Goal: Transaction & Acquisition: Purchase product/service

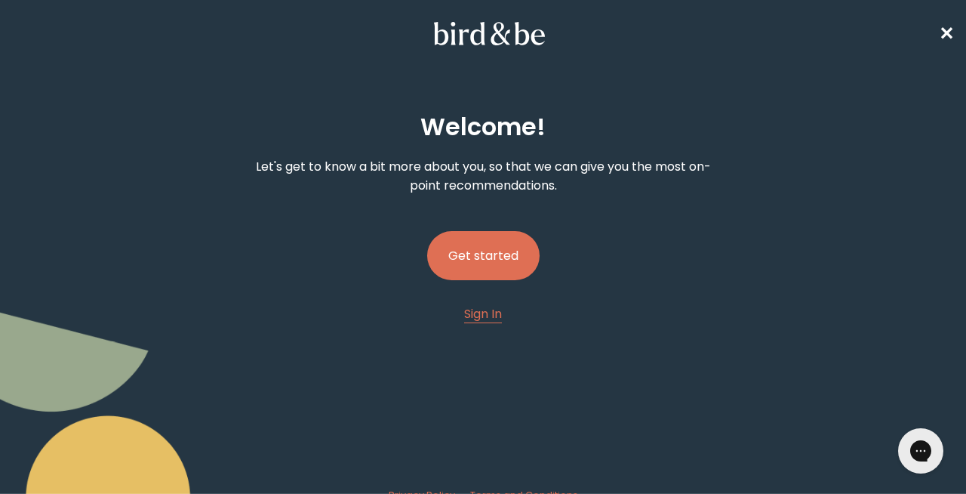
click at [451, 246] on button "Get started" at bounding box center [483, 255] width 112 height 49
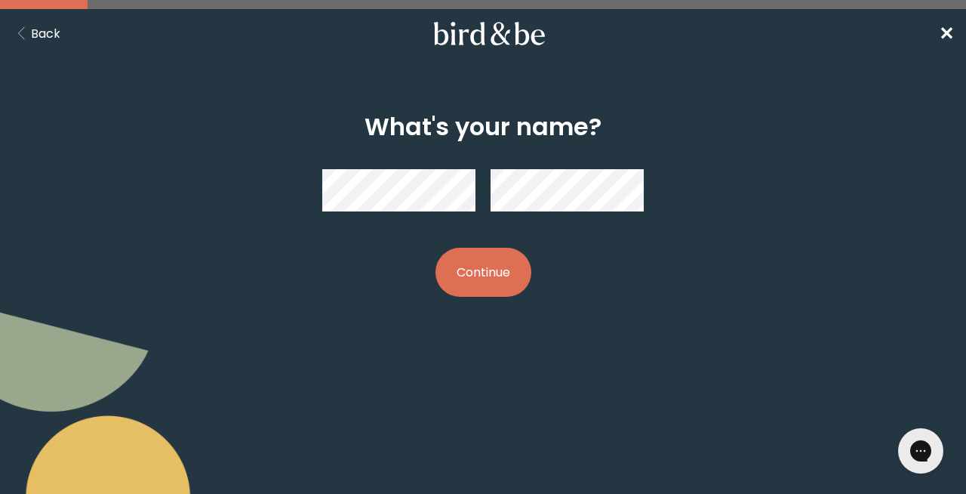
click at [503, 305] on div "What's your name? Continue" at bounding box center [483, 205] width 459 height 232
click at [491, 285] on button "Continue" at bounding box center [483, 272] width 96 height 49
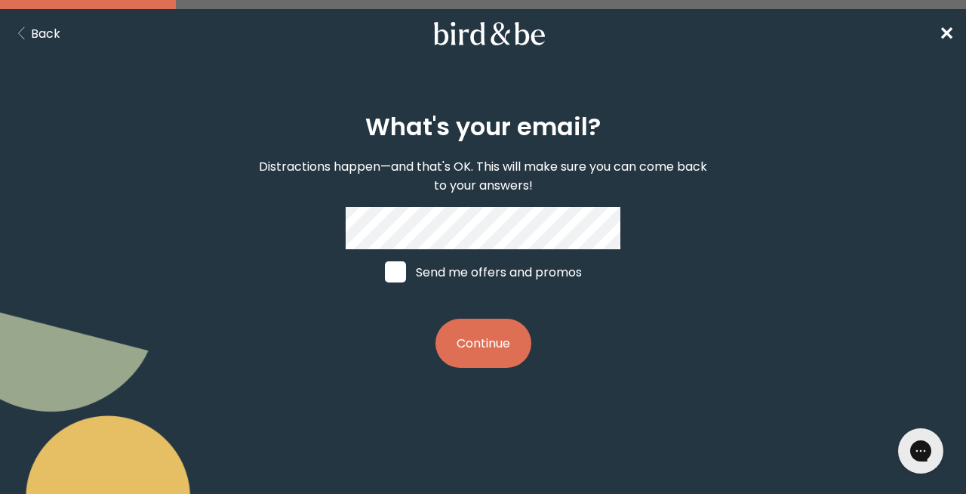
click at [465, 322] on button "Continue" at bounding box center [483, 342] width 96 height 49
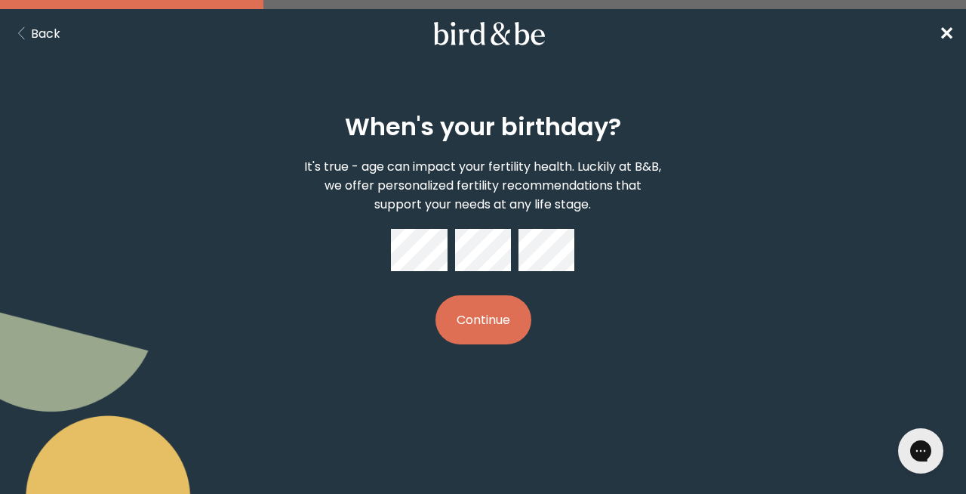
click at [512, 324] on button "Continue" at bounding box center [483, 319] width 96 height 49
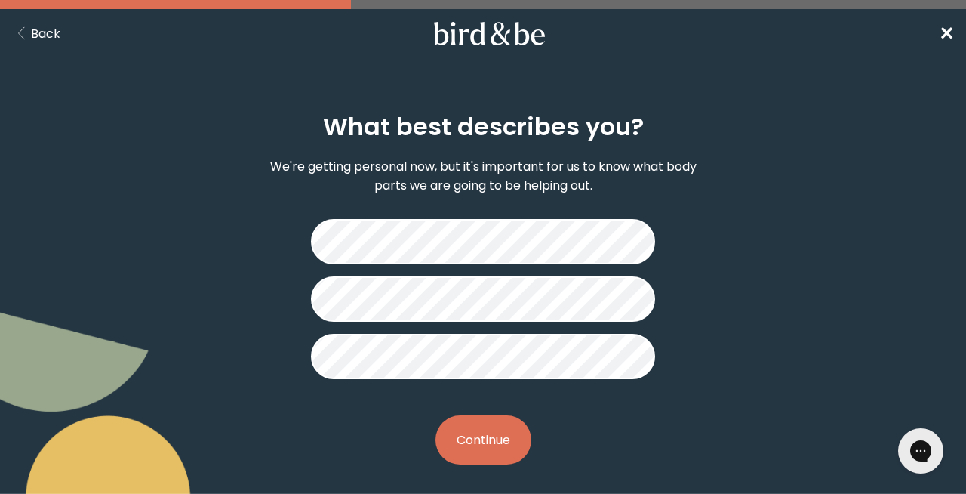
click at [459, 445] on button "Continue" at bounding box center [483, 439] width 96 height 49
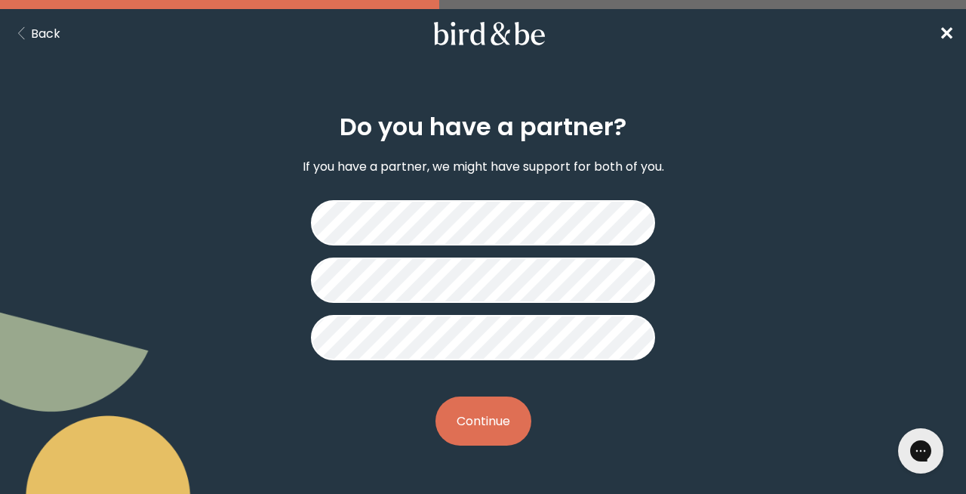
click at [461, 421] on button "Continue" at bounding box center [483, 420] width 96 height 49
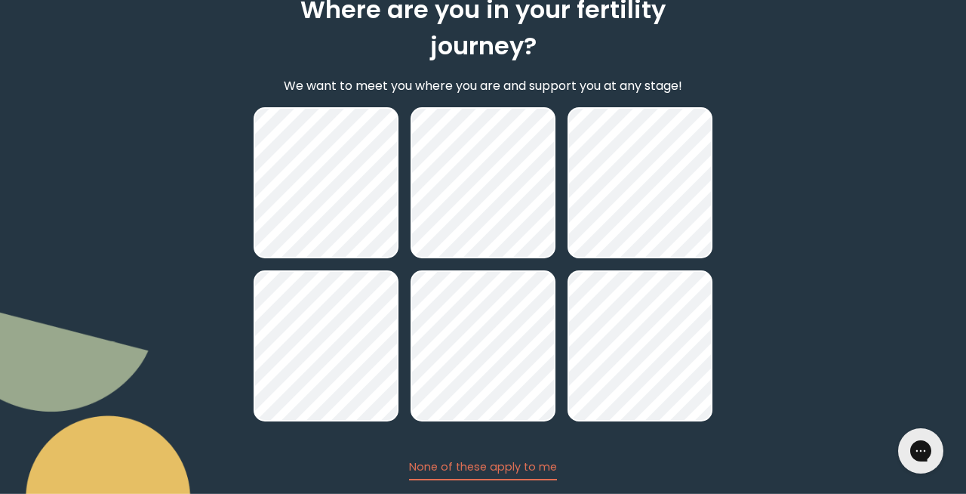
scroll to position [122, 0]
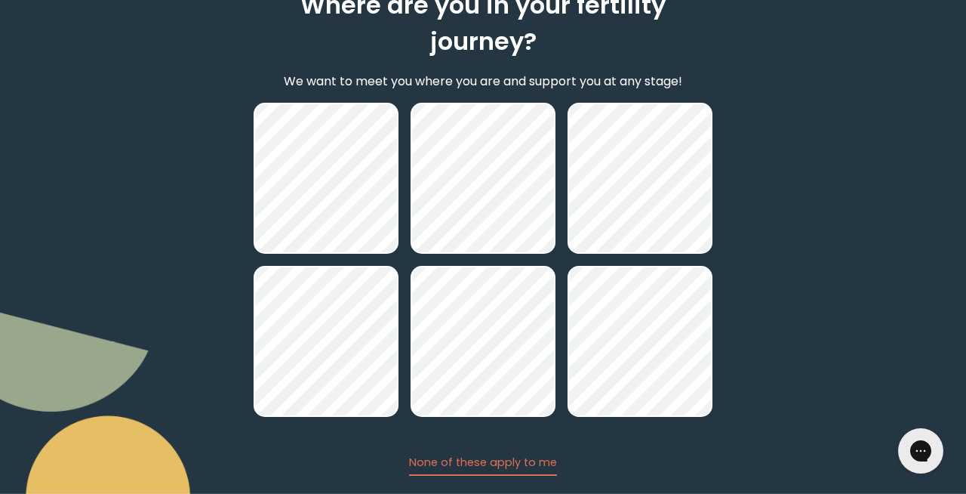
click at [563, 235] on div at bounding box center [483, 260] width 459 height 314
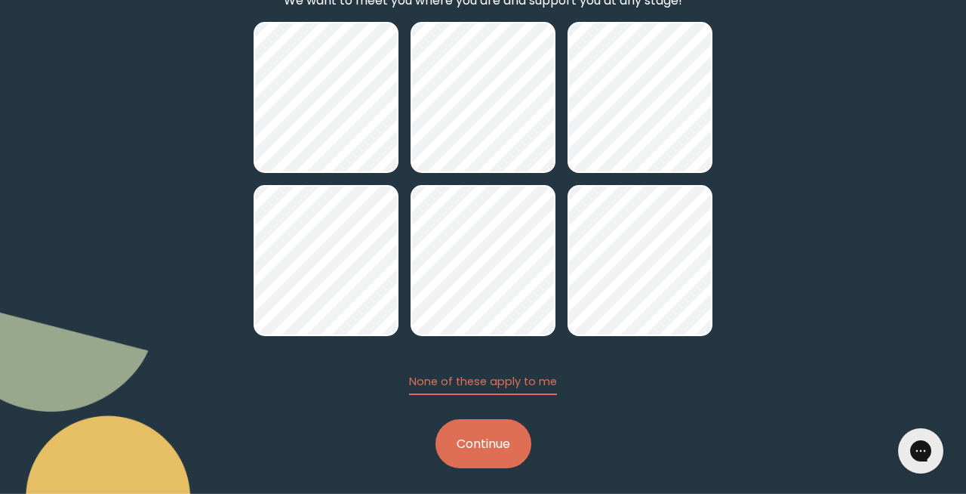
scroll to position [211, 0]
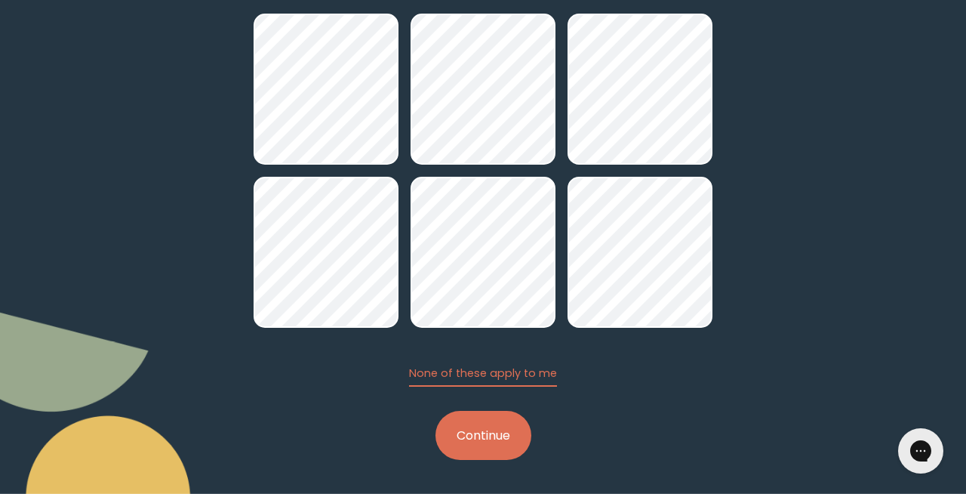
click at [501, 444] on button "Continue" at bounding box center [483, 435] width 96 height 49
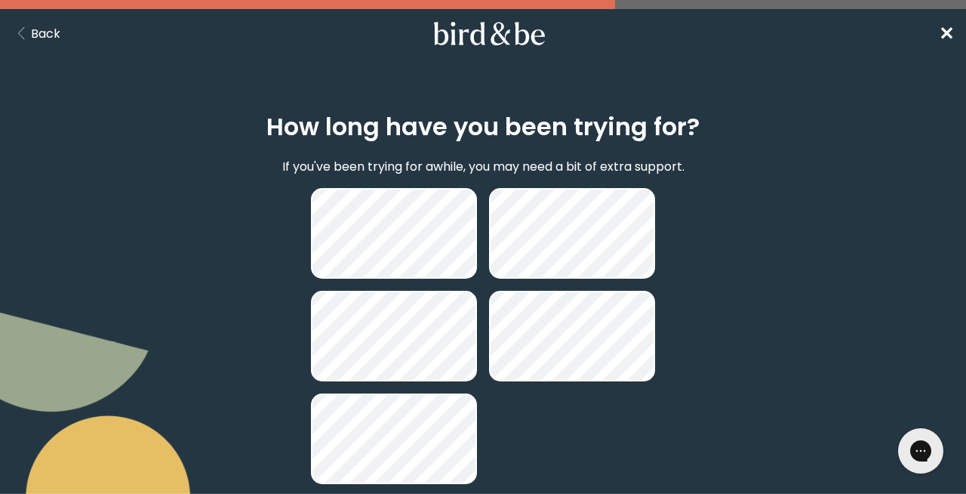
scroll to position [97, 0]
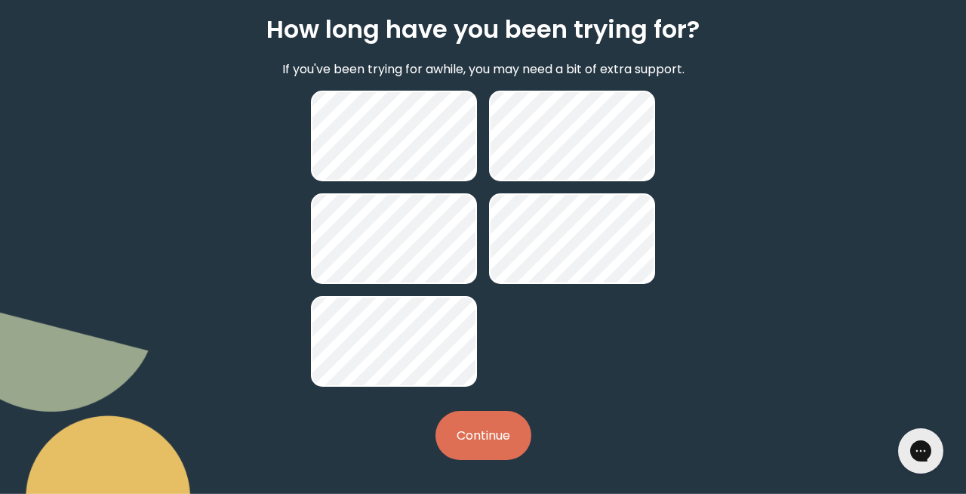
click at [482, 441] on button "Continue" at bounding box center [483, 435] width 96 height 49
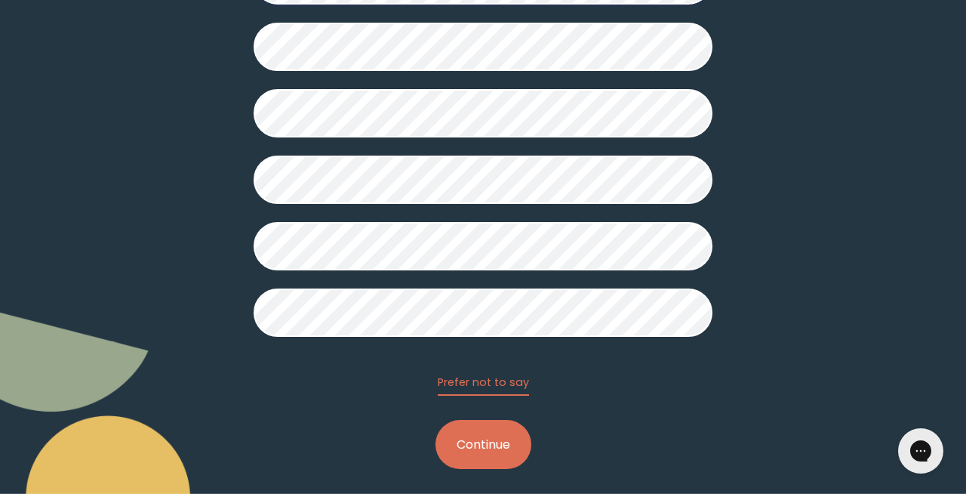
scroll to position [386, 0]
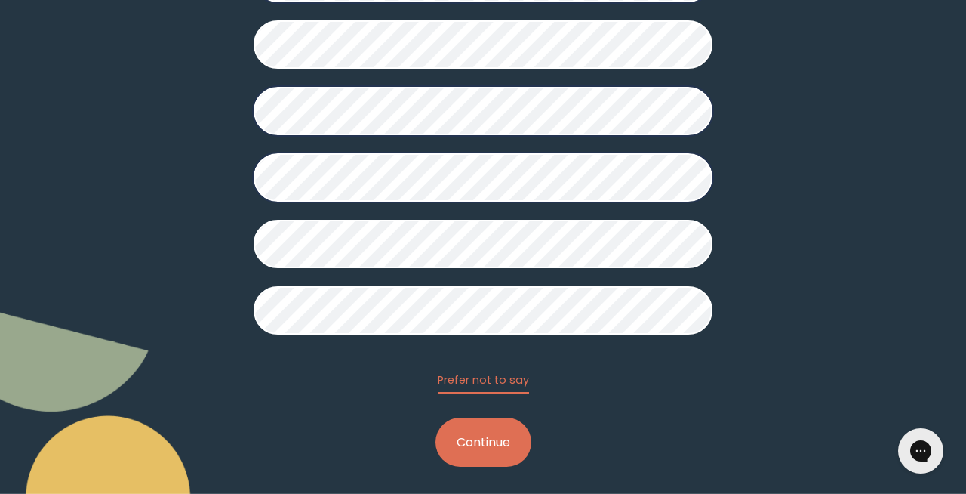
click at [472, 427] on button "Continue" at bounding box center [483, 441] width 96 height 49
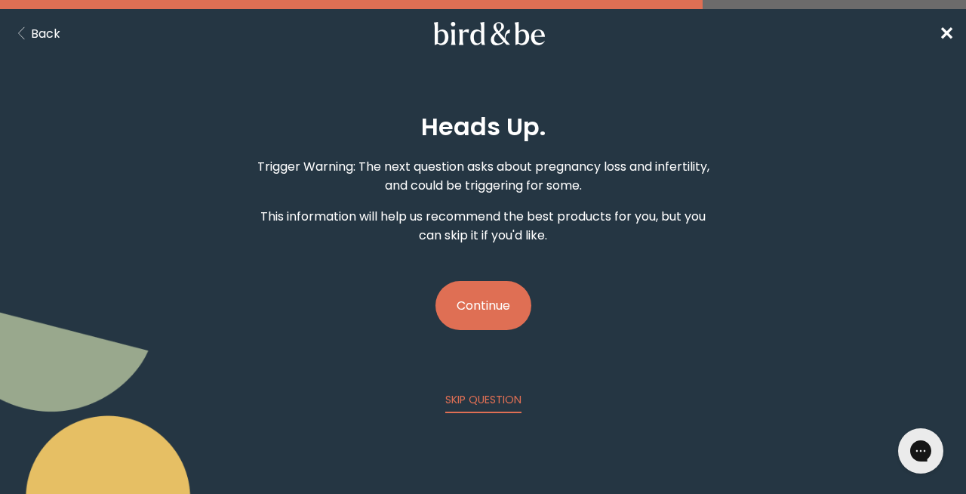
click at [482, 318] on button "Continue" at bounding box center [483, 305] width 96 height 49
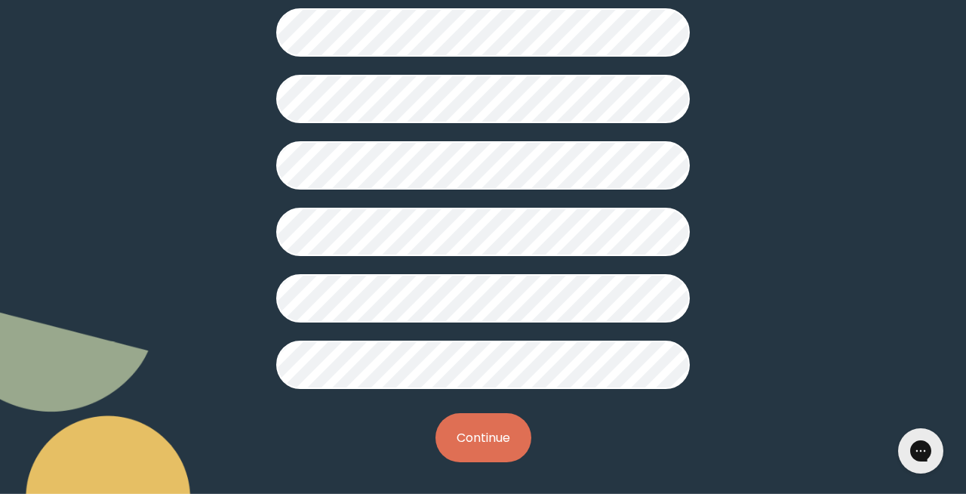
scroll to position [454, 0]
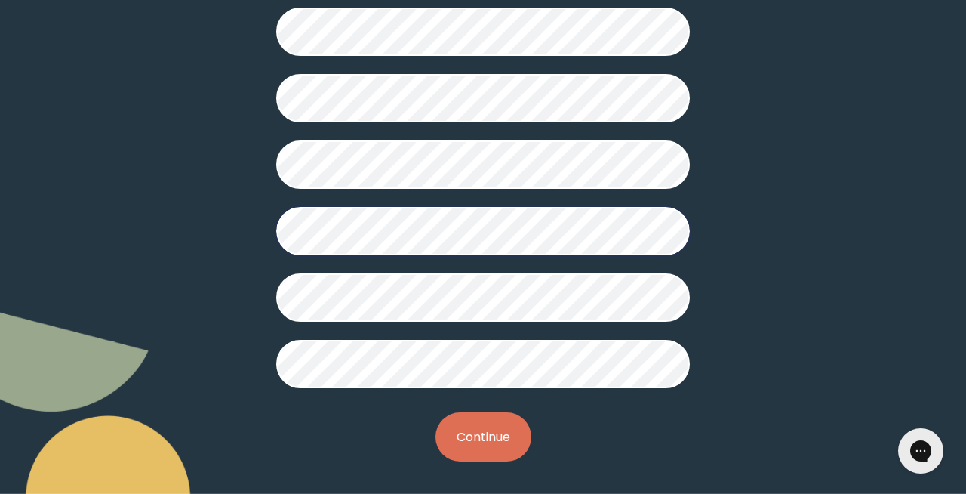
click at [469, 425] on button "Continue" at bounding box center [483, 436] width 96 height 49
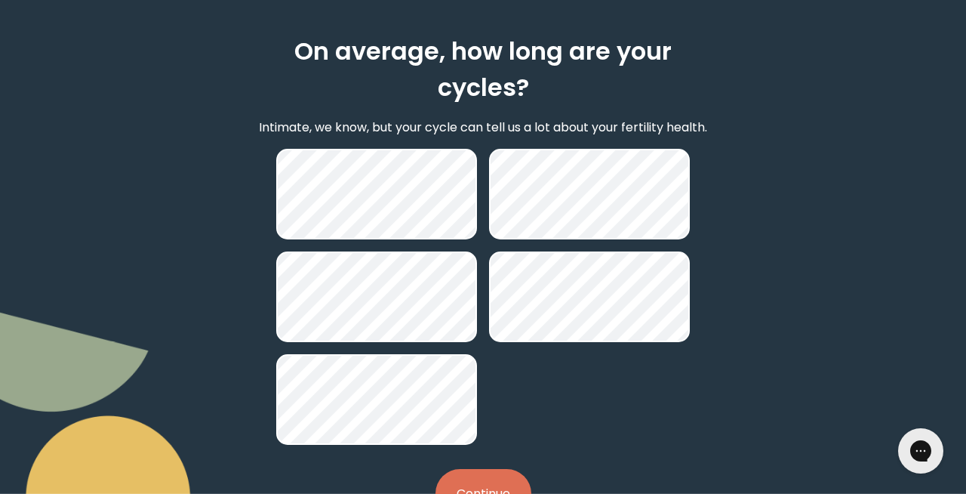
scroll to position [134, 0]
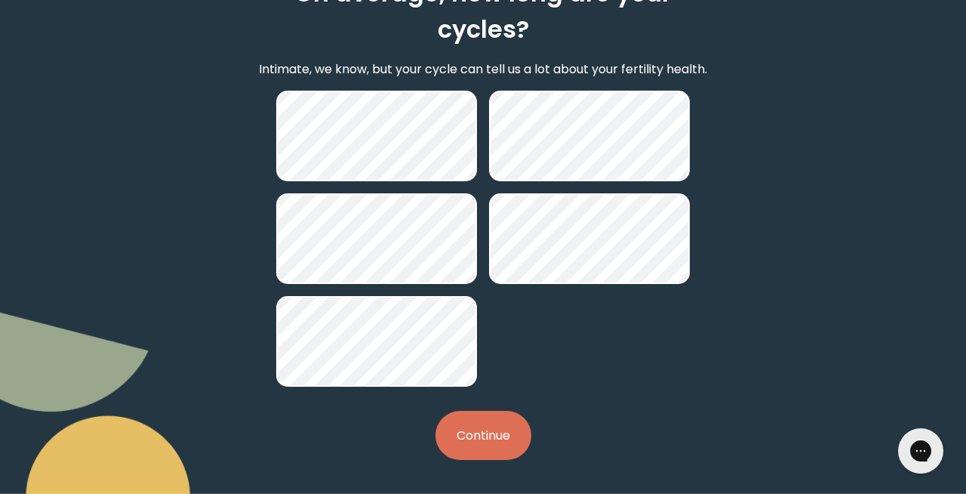
click at [484, 442] on button "Continue" at bounding box center [483, 435] width 96 height 49
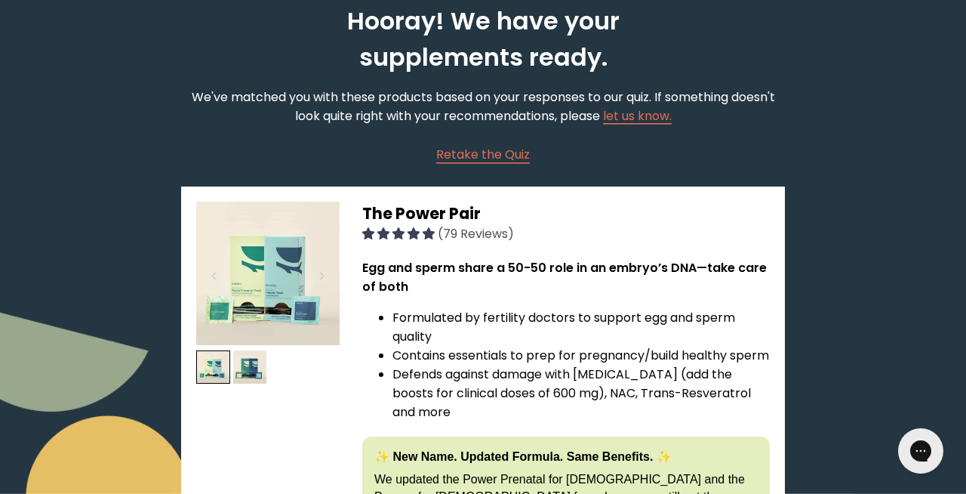
scroll to position [58, 0]
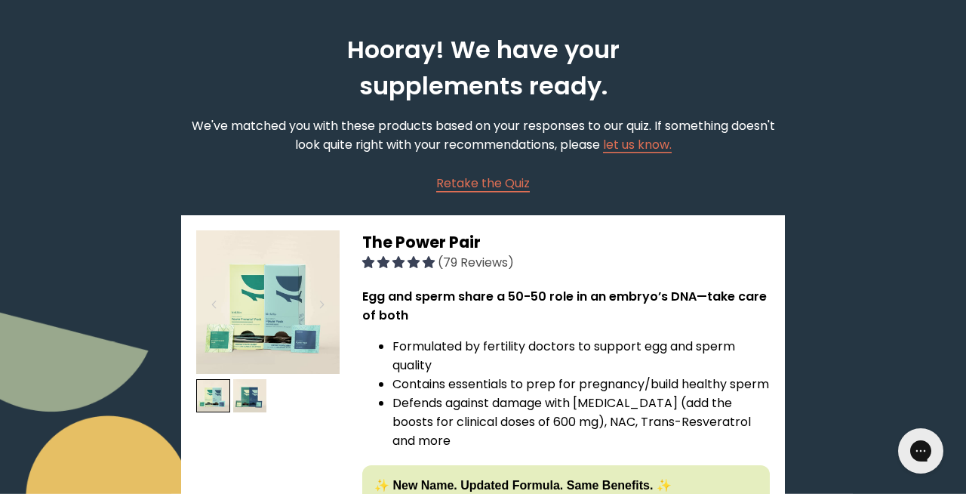
click at [491, 177] on span "Retake the Quiz" at bounding box center [483, 182] width 94 height 17
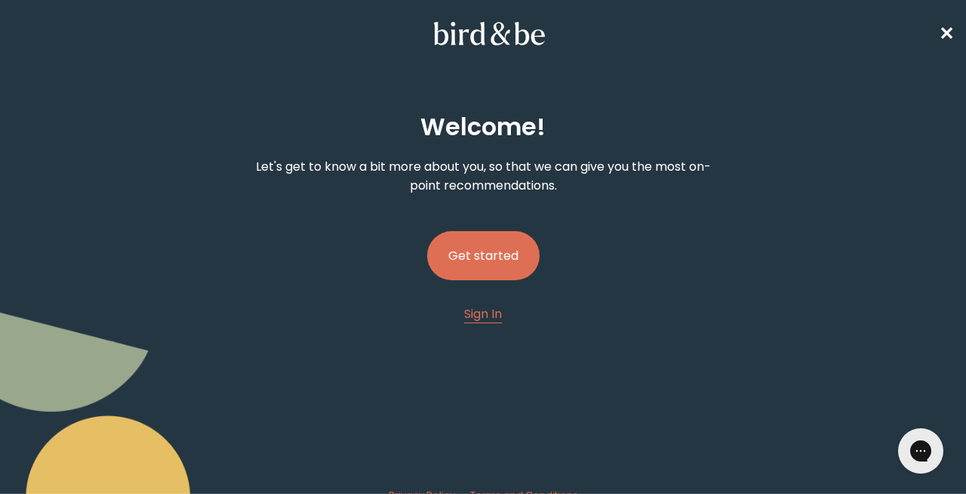
click at [478, 260] on button "Get started" at bounding box center [483, 255] width 112 height 49
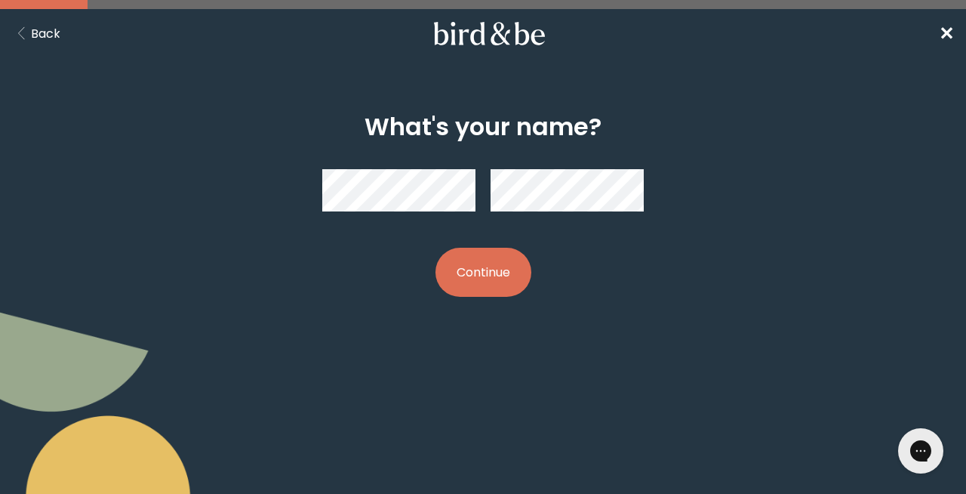
click at [480, 263] on button "Continue" at bounding box center [483, 272] width 96 height 49
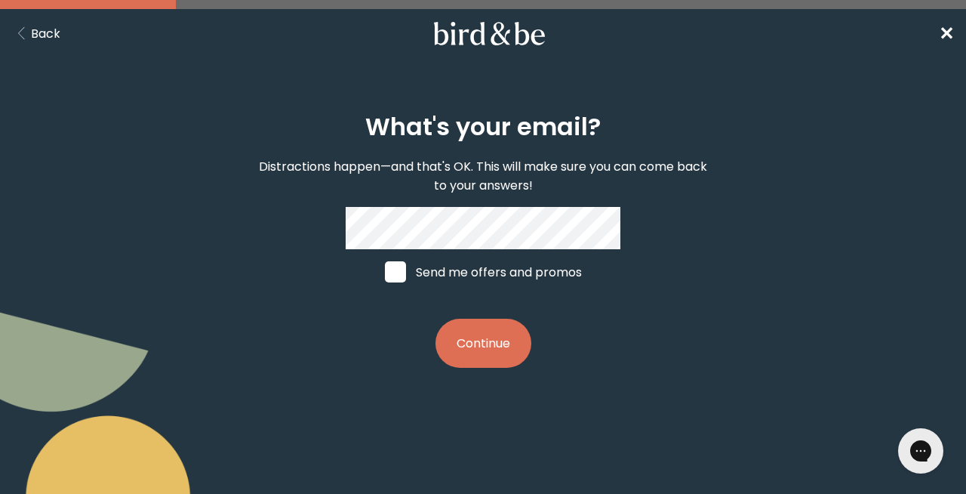
click at [469, 343] on button "Continue" at bounding box center [483, 342] width 96 height 49
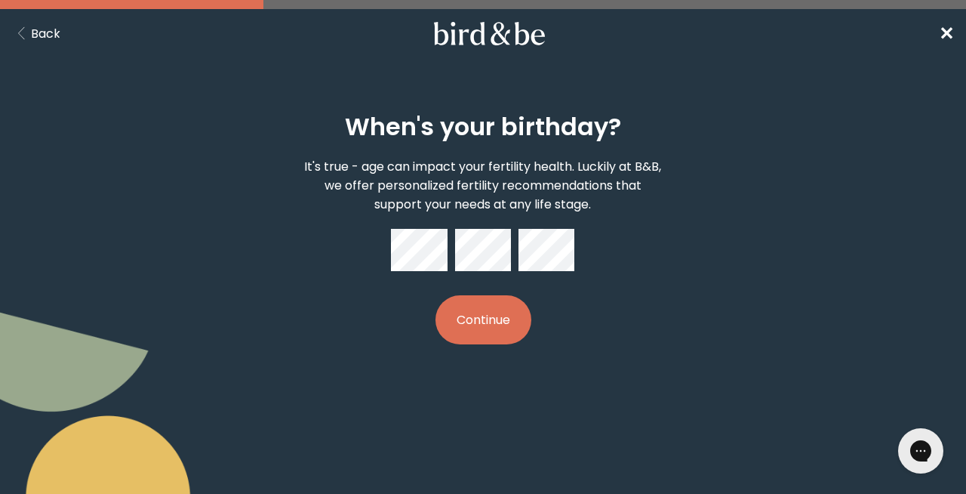
click at [478, 339] on button "Continue" at bounding box center [483, 319] width 96 height 49
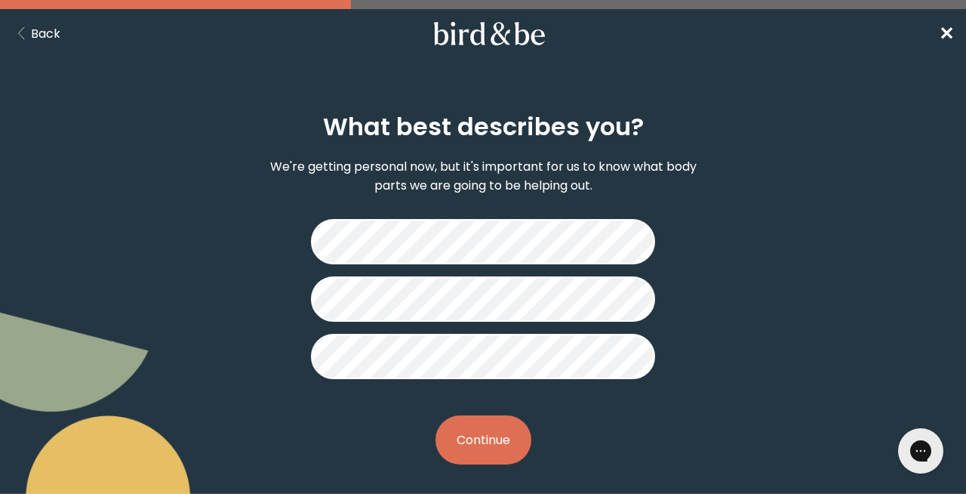
click at [499, 421] on button "Continue" at bounding box center [483, 439] width 96 height 49
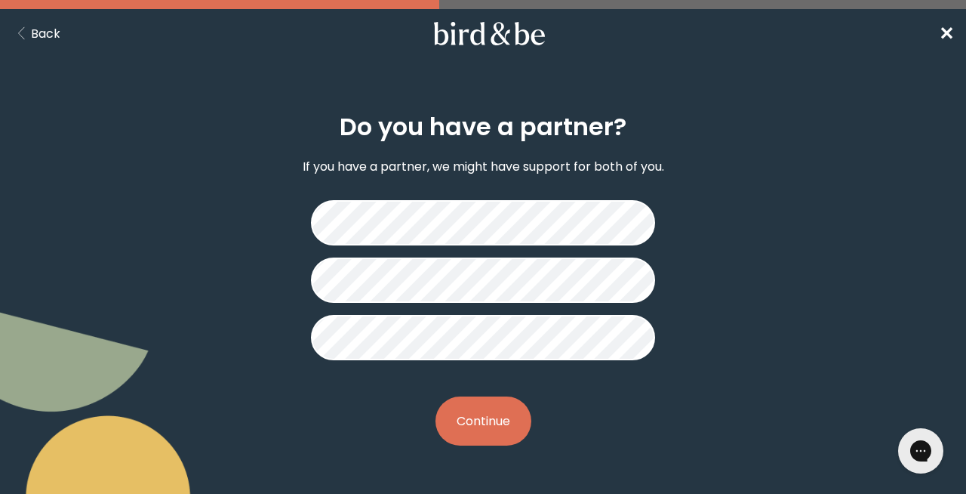
click at [481, 423] on button "Continue" at bounding box center [483, 420] width 96 height 49
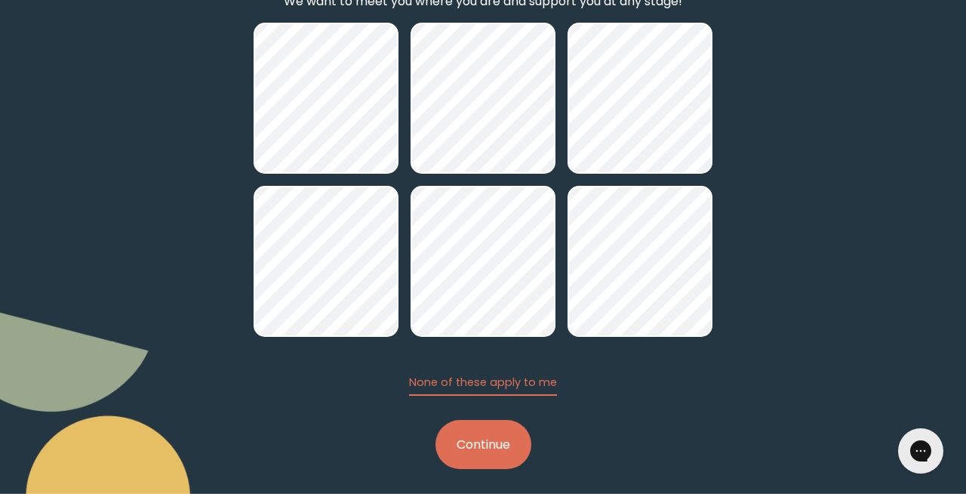
scroll to position [211, 0]
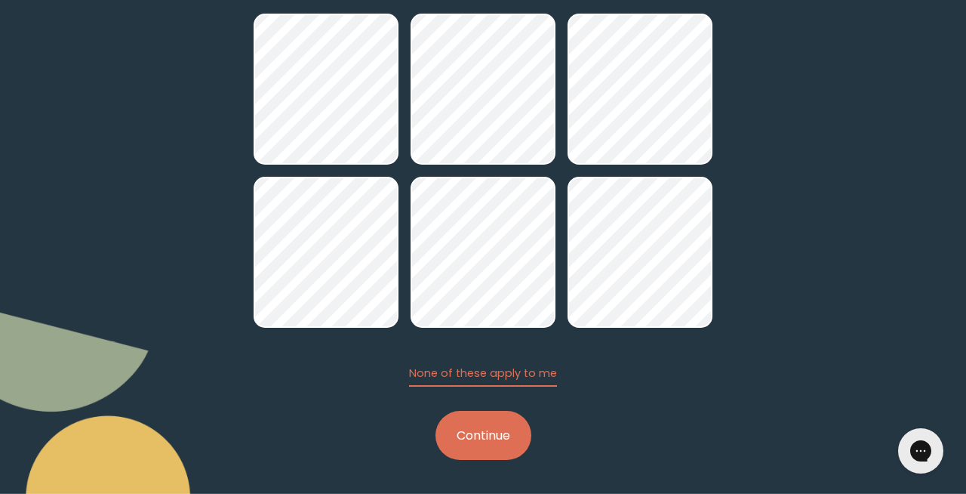
click at [489, 438] on button "Continue" at bounding box center [483, 435] width 96 height 49
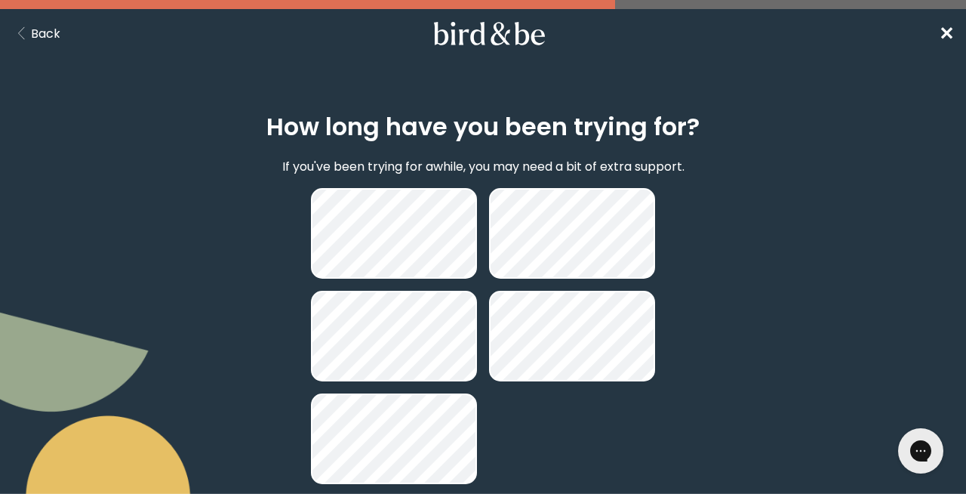
scroll to position [97, 0]
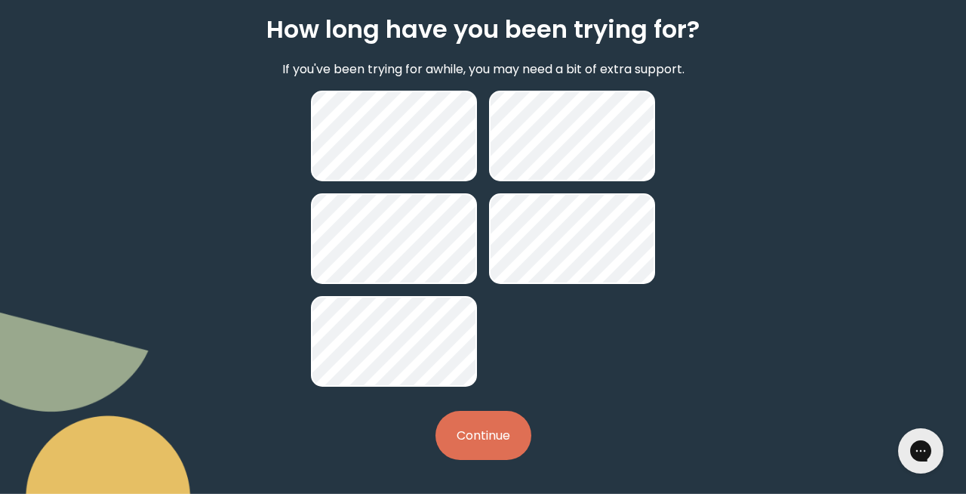
click at [460, 448] on button "Continue" at bounding box center [483, 435] width 96 height 49
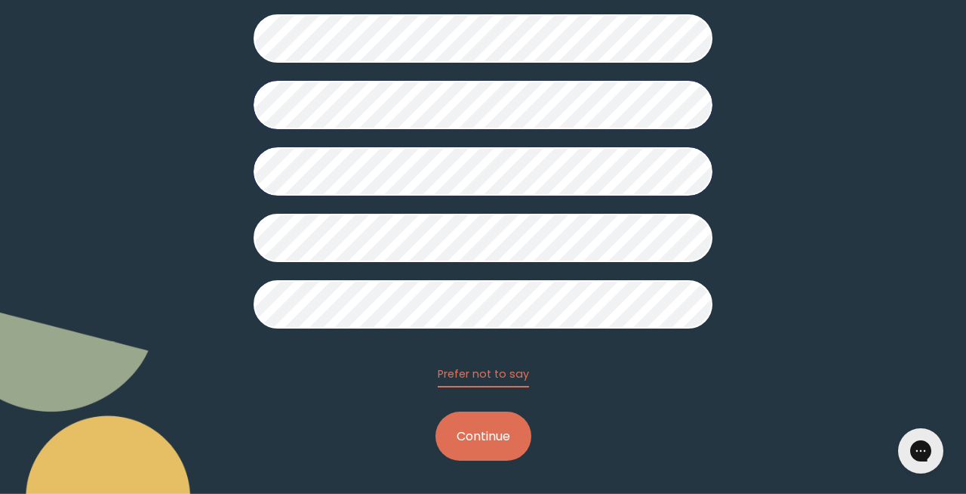
scroll to position [392, 0]
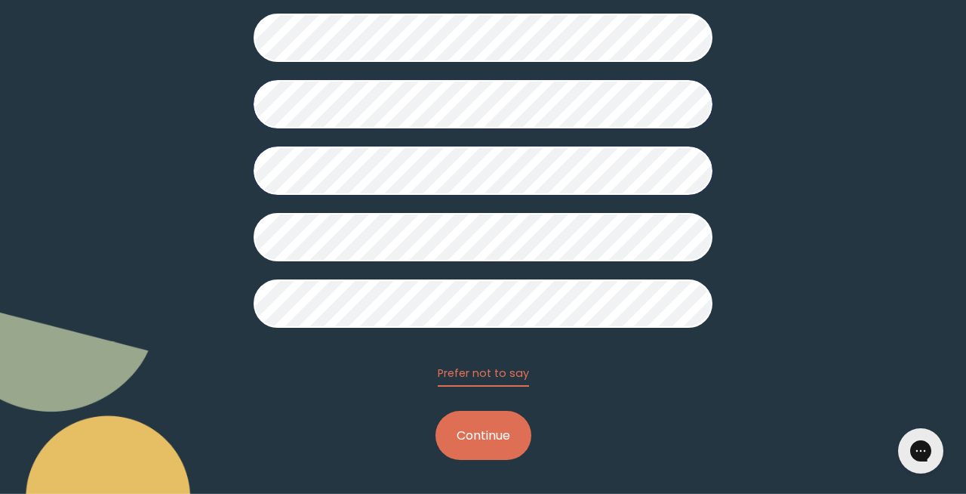
click at [466, 426] on button "Continue" at bounding box center [483, 435] width 96 height 49
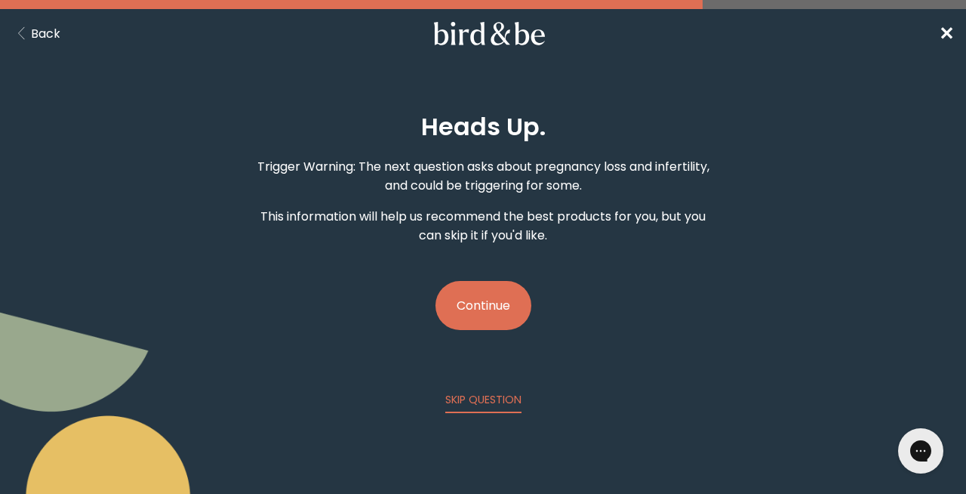
click at [482, 312] on button "Continue" at bounding box center [483, 305] width 96 height 49
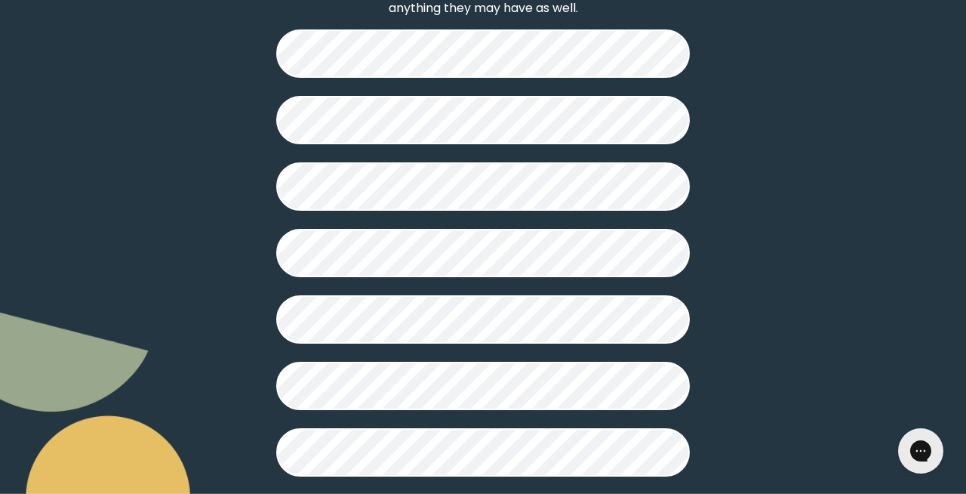
scroll to position [454, 0]
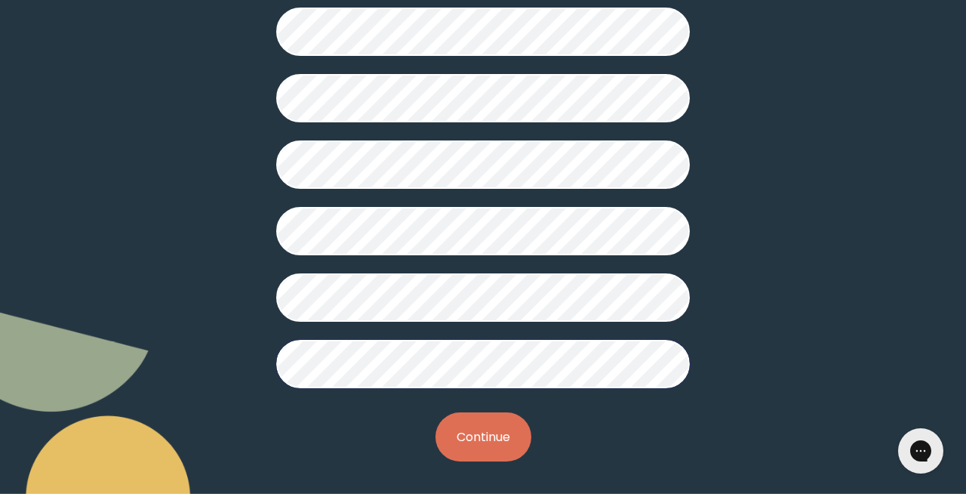
click at [478, 420] on button "Continue" at bounding box center [483, 436] width 96 height 49
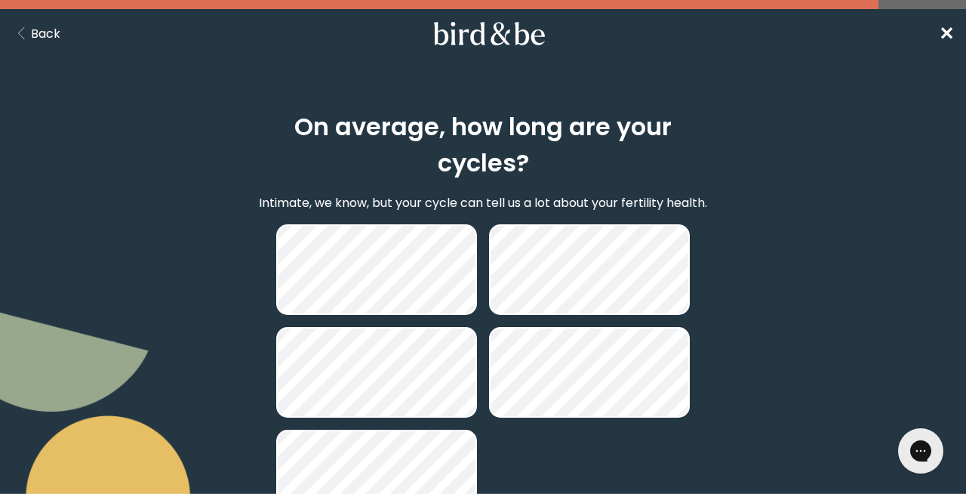
scroll to position [134, 0]
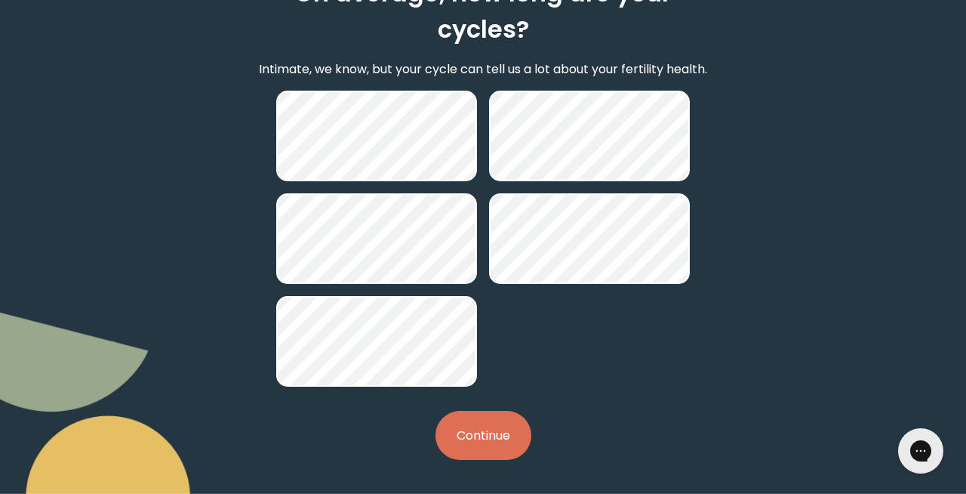
click at [486, 449] on button "Continue" at bounding box center [483, 435] width 96 height 49
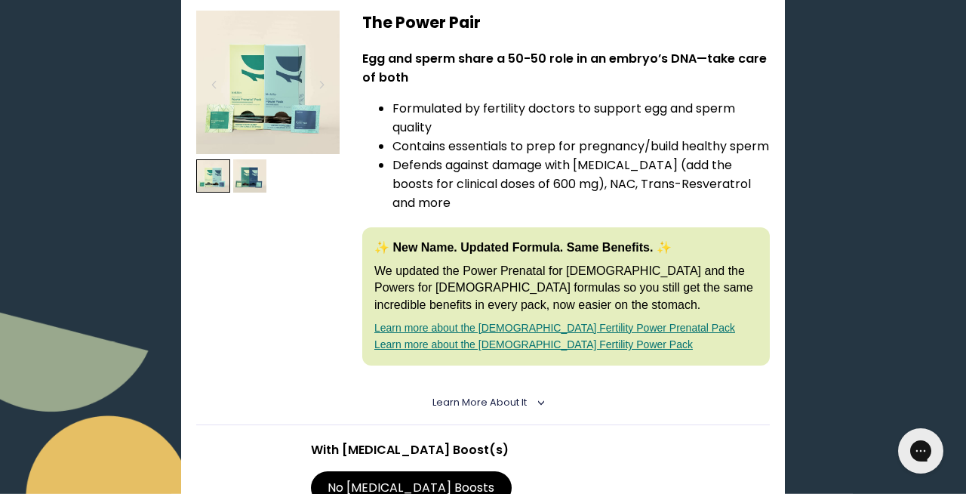
scroll to position [278, 0]
click at [246, 180] on img at bounding box center [250, 175] width 34 height 34
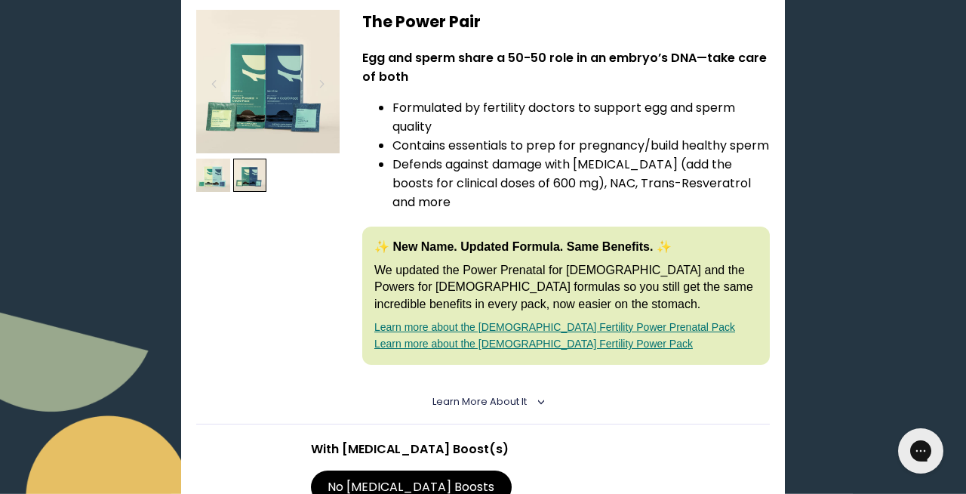
click at [294, 93] on img at bounding box center [267, 81] width 143 height 143
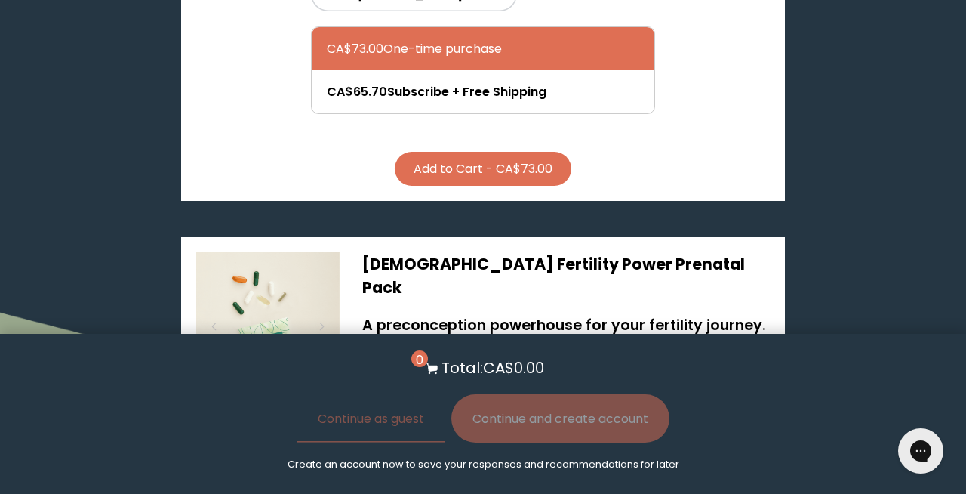
scroll to position [2285, 0]
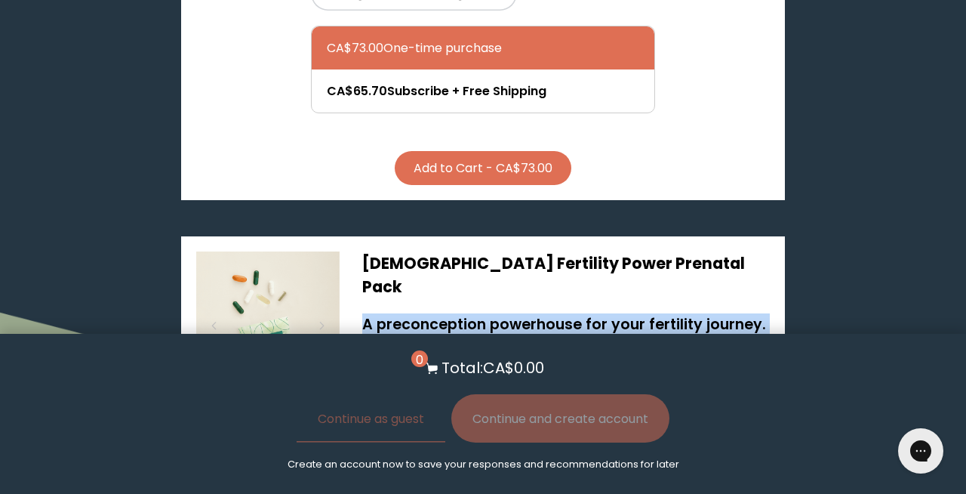
drag, startPoint x: 354, startPoint y: 157, endPoint x: 603, endPoint y: 237, distance: 261.6
click at [603, 385] on li "Supports egg quality with [MEDICAL_DATA], NAC and more powerful antioxidants" at bounding box center [580, 404] width 377 height 38
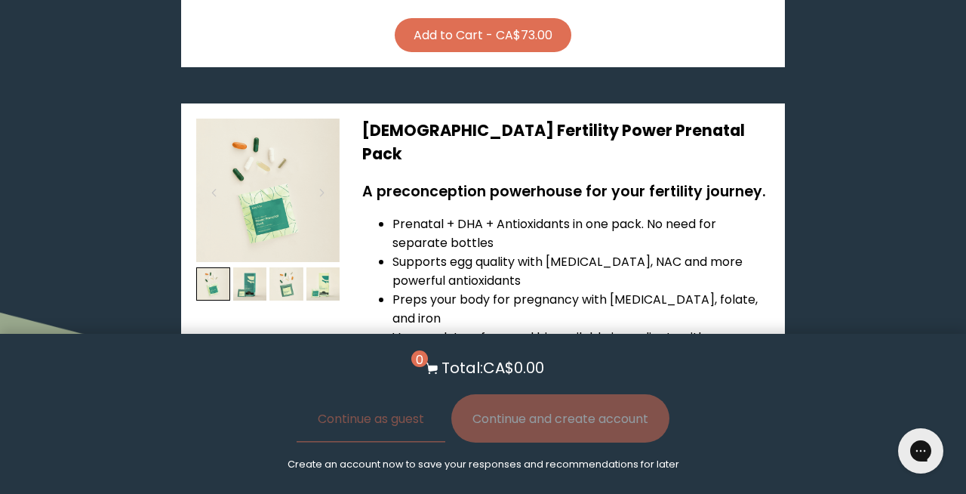
scroll to position [2421, 0]
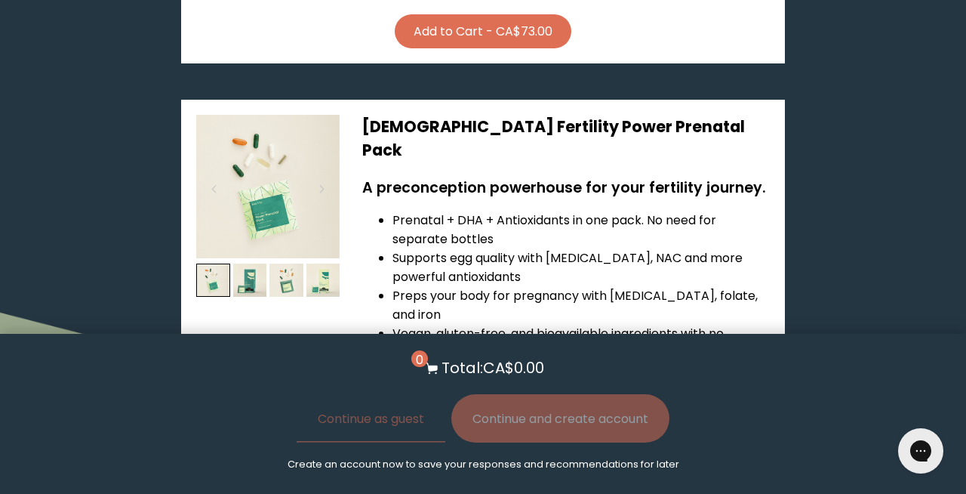
drag, startPoint x: 560, startPoint y: 205, endPoint x: 527, endPoint y: 204, distance: 33.2
click at [527, 362] on li "Formulated by fertility doctors to help optimize your chances of getting pregna…" at bounding box center [580, 381] width 377 height 38
click at [265, 263] on img at bounding box center [250, 280] width 34 height 34
click at [243, 263] on img at bounding box center [250, 280] width 34 height 34
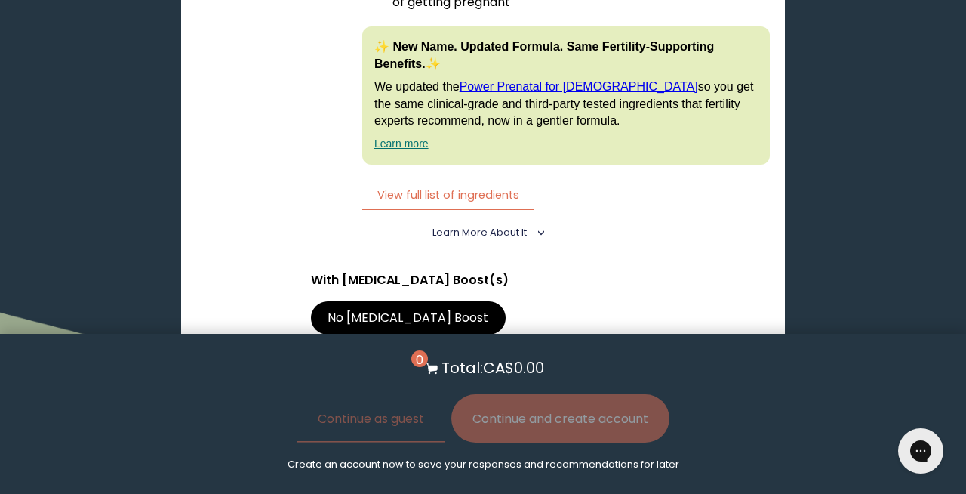
scroll to position [2810, 0]
click at [517, 341] on label "With [MEDICAL_DATA] Boost" at bounding box center [414, 357] width 206 height 33
click at [0, 0] on input "With [MEDICAL_DATA] Boost" at bounding box center [0, 0] width 0 height 0
click at [368, 300] on label "No [MEDICAL_DATA] Boost" at bounding box center [408, 316] width 195 height 33
click at [0, 0] on input "No [MEDICAL_DATA] Boost" at bounding box center [0, 0] width 0 height 0
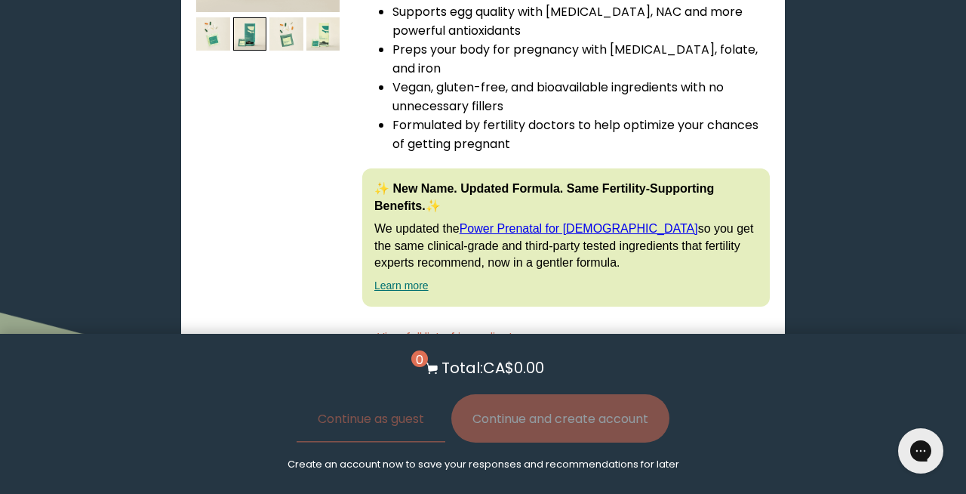
scroll to position [2635, 0]
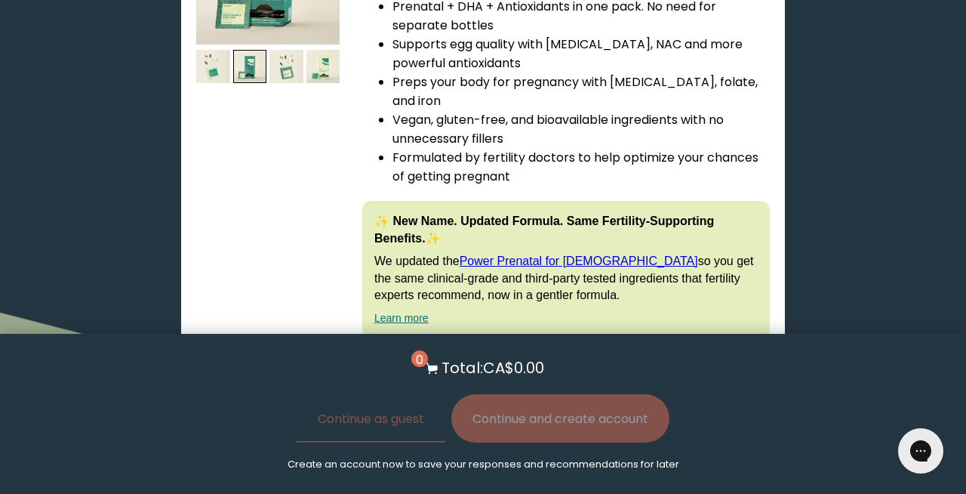
click at [430, 354] on button "View full list of ingredients" at bounding box center [448, 369] width 172 height 31
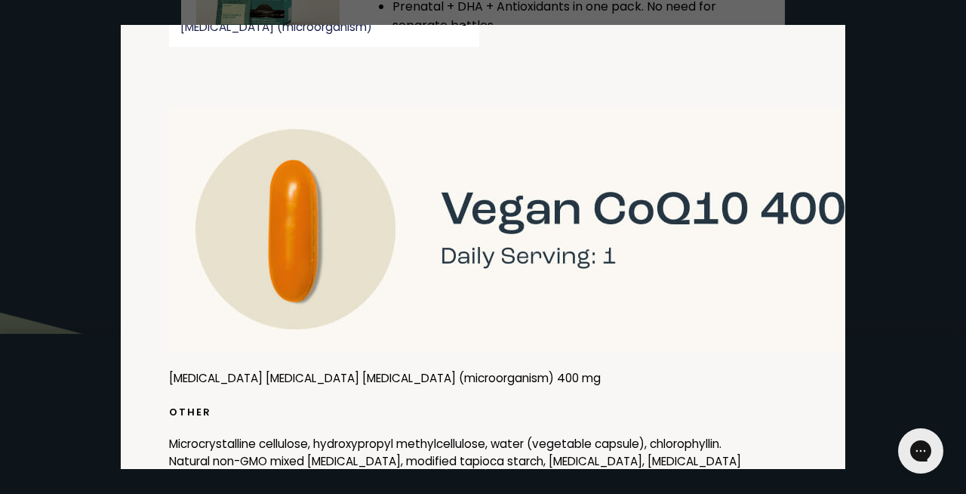
scroll to position [3528, 0]
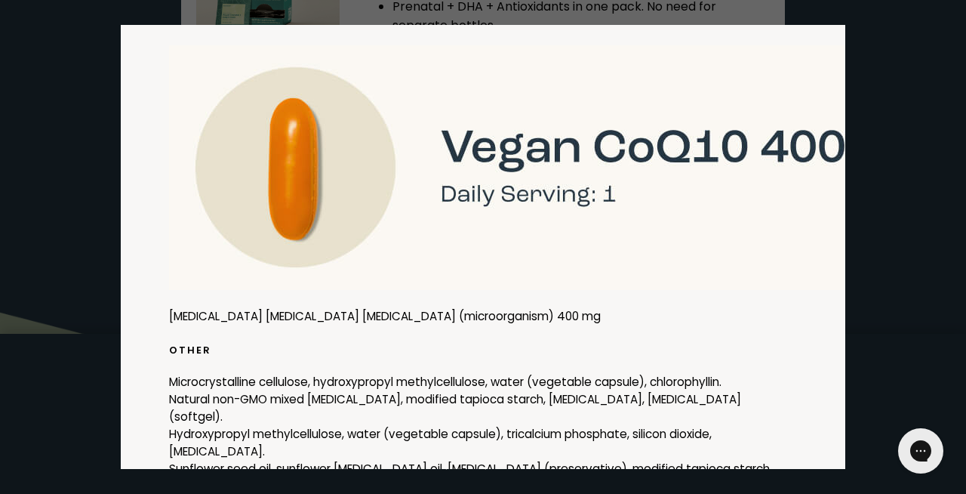
click at [894, 181] on div at bounding box center [483, 247] width 966 height 494
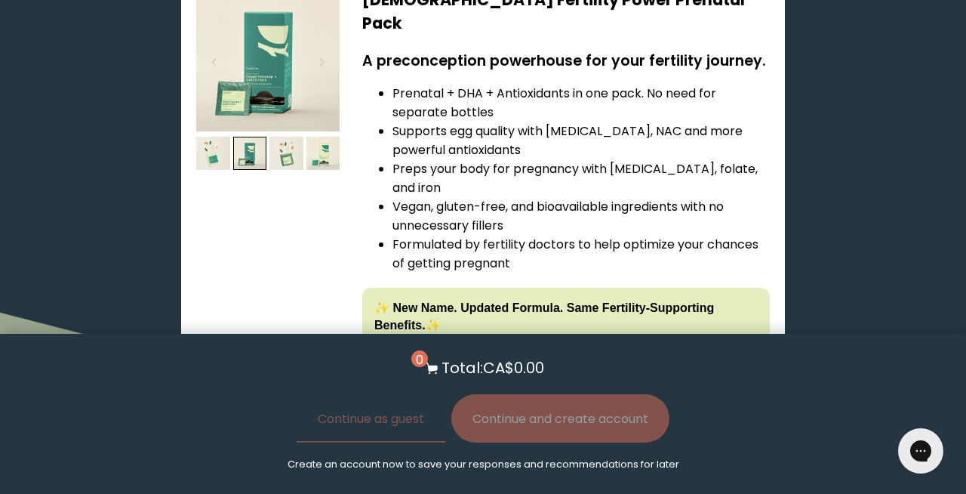
scroll to position [2546, 0]
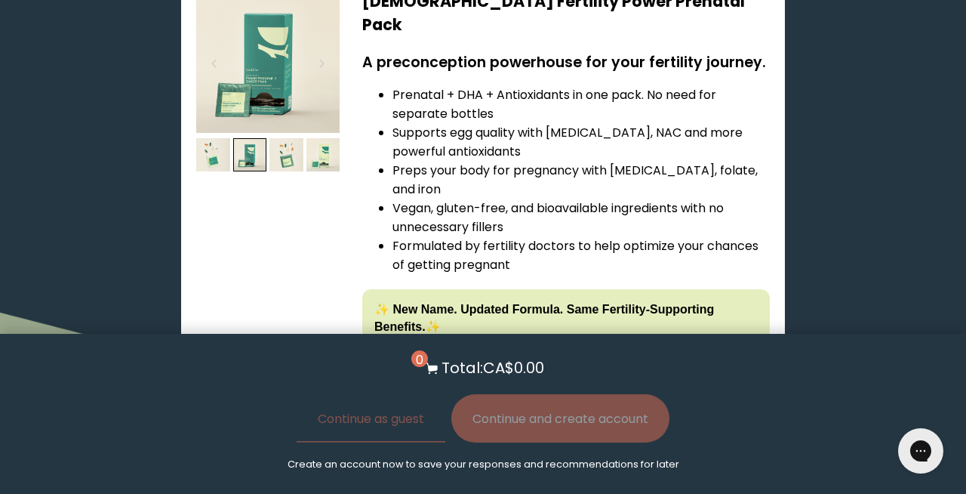
click at [613, 341] on p "We updated the Power Prenatal for [DEMOGRAPHIC_DATA] so you get the same clinic…" at bounding box center [565, 366] width 383 height 51
click at [627, 341] on p "We updated the Power Prenatal for [DEMOGRAPHIC_DATA] so you get the same clinic…" at bounding box center [565, 366] width 383 height 51
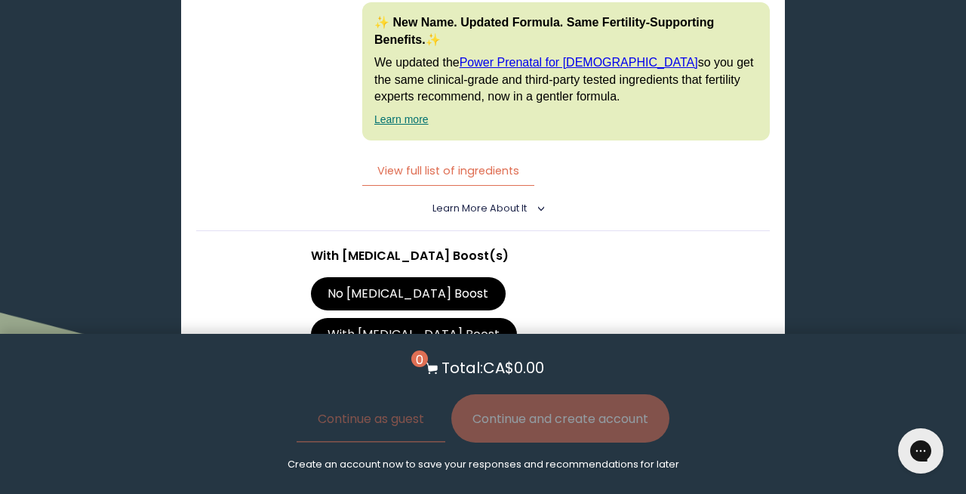
scroll to position [2834, 0]
click at [517, 317] on label "With [MEDICAL_DATA] Boost" at bounding box center [414, 333] width 206 height 33
click at [0, 0] on input "With [MEDICAL_DATA] Boost" at bounding box center [0, 0] width 0 height 0
click at [368, 276] on label "No [MEDICAL_DATA] Boost" at bounding box center [408, 292] width 195 height 33
click at [0, 0] on input "No [MEDICAL_DATA] Boost" at bounding box center [0, 0] width 0 height 0
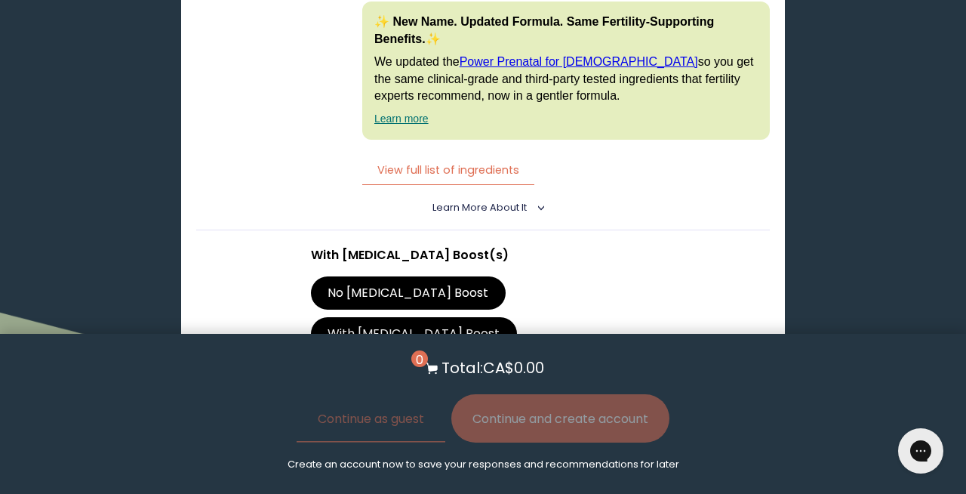
click at [395, 409] on div at bounding box center [498, 430] width 343 height 43
click at [327, 420] on input "CA$65.70 Subscribe + Free Shipping" at bounding box center [326, 420] width 1 height 1
radio input "true"
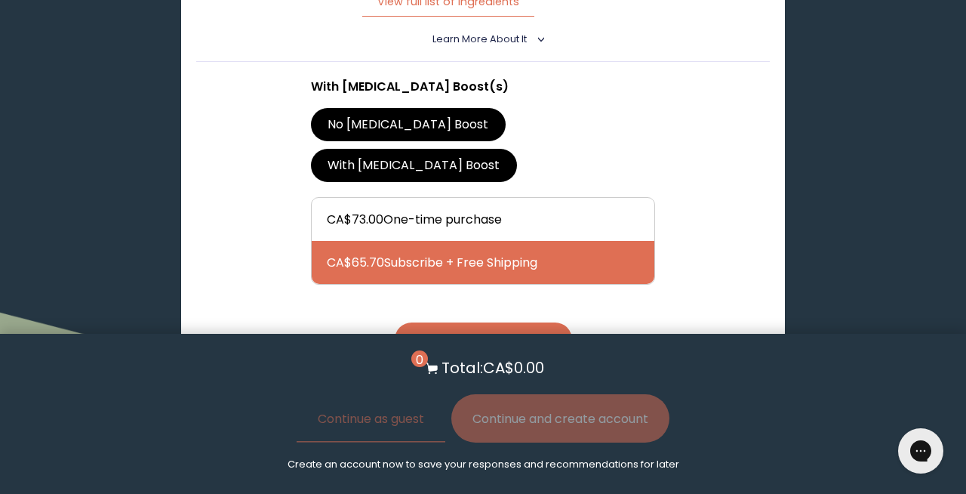
scroll to position [3005, 0]
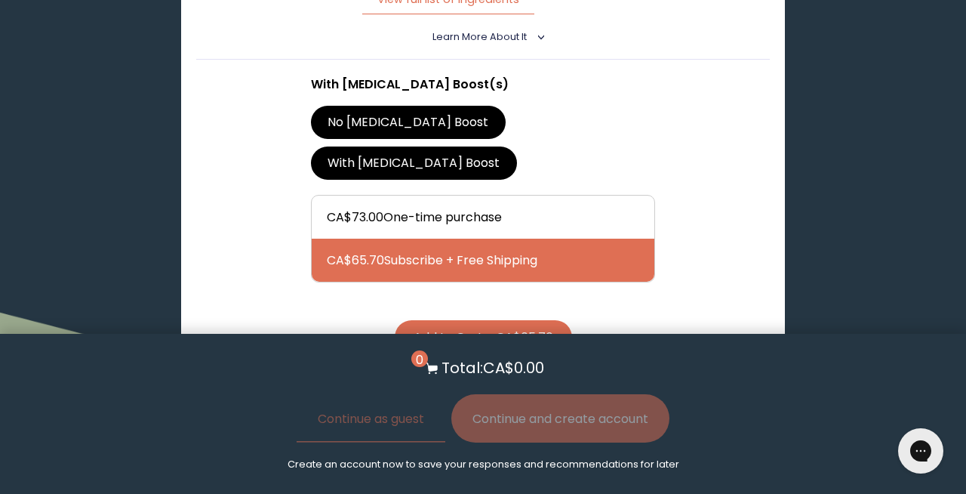
click at [511, 320] on button "Add to Cart - CA$65.70" at bounding box center [483, 337] width 177 height 34
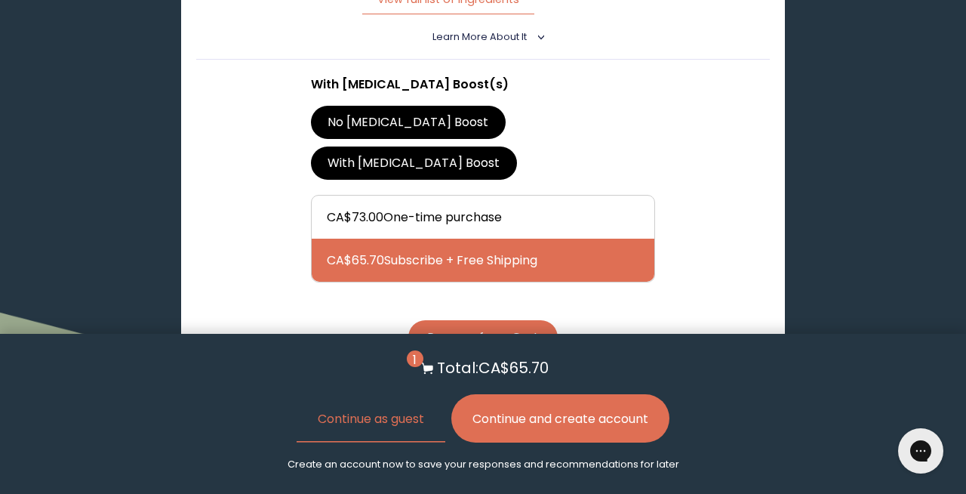
click at [515, 429] on button "Continue and create account" at bounding box center [560, 418] width 218 height 48
